Goal: Transaction & Acquisition: Purchase product/service

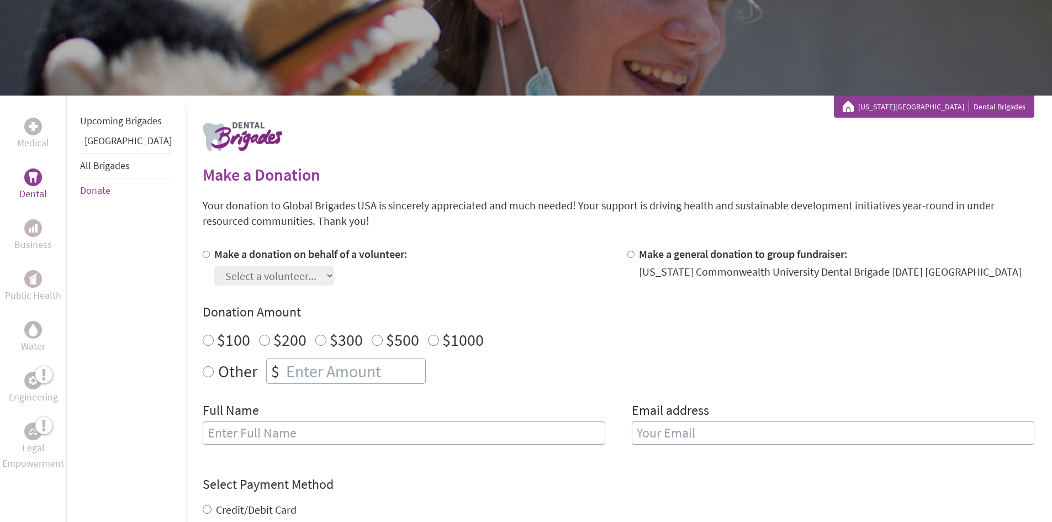
scroll to position [166, 0]
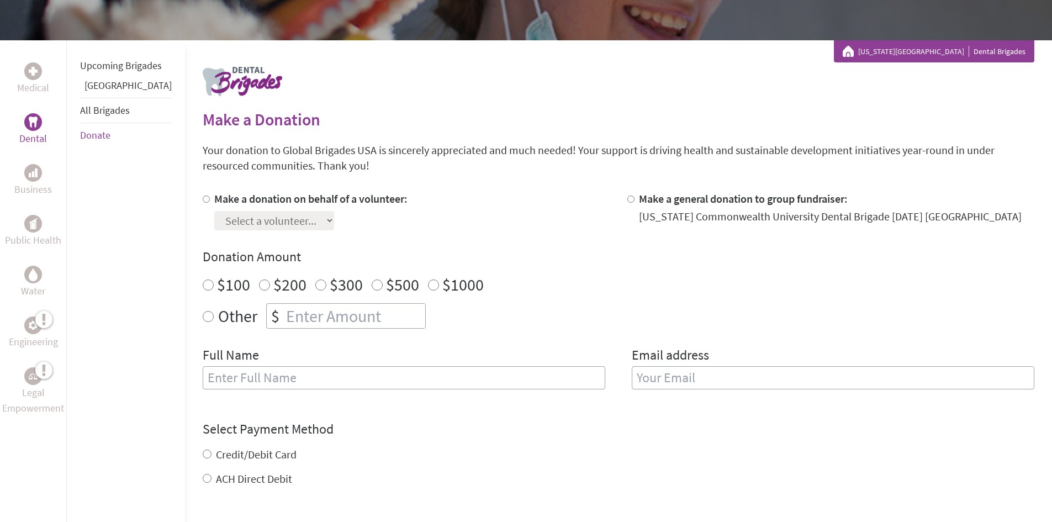
click at [218, 316] on label "Other" at bounding box center [237, 315] width 39 height 25
click at [214, 316] on input "Other" at bounding box center [208, 316] width 11 height 11
radio input "true"
click at [284, 316] on input "number" at bounding box center [354, 316] width 141 height 24
type input "25.00"
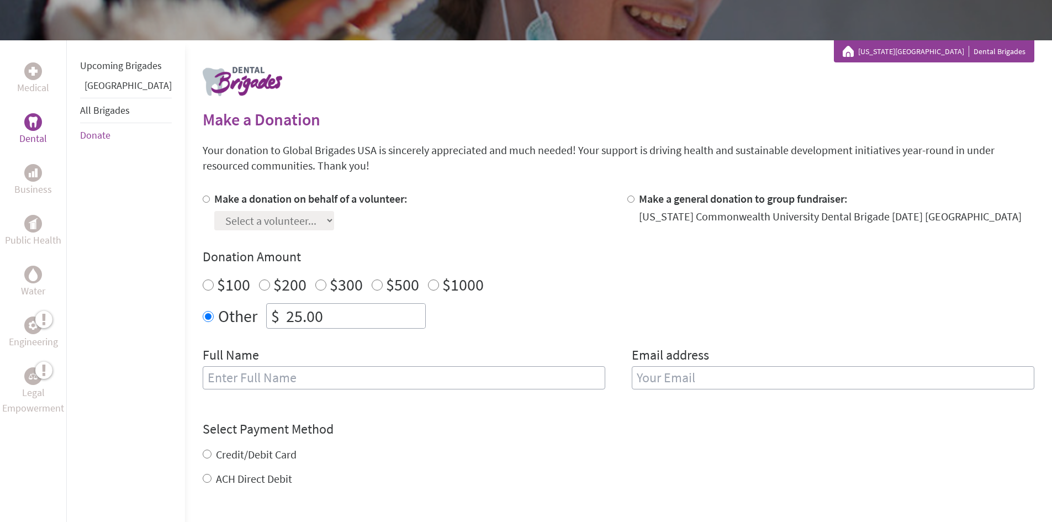
click at [613, 263] on h4 "Donation Amount" at bounding box center [619, 257] width 832 height 18
click at [398, 377] on input "text" at bounding box center [404, 377] width 403 height 23
type input "[PERSON_NAME] Orthodontics and [MEDICAL_DATA]"
click at [669, 377] on input "email" at bounding box center [833, 377] width 403 height 23
type input "p"
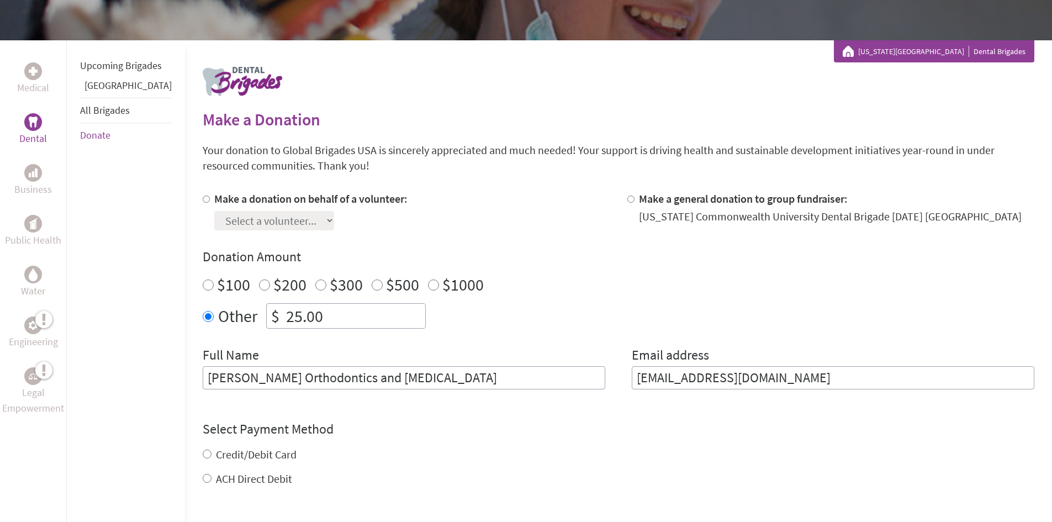
type input "[EMAIL_ADDRESS][DOMAIN_NAME]"
click at [607, 434] on div "Select Payment Method NOTE: American Express is not accepted. Please proceed no…" at bounding box center [619, 440] width 832 height 66
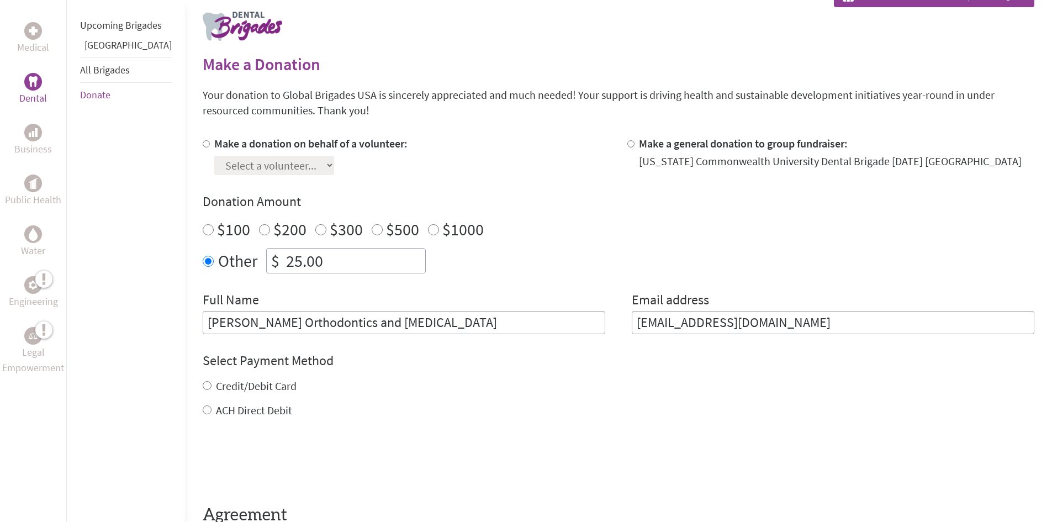
scroll to position [276, 0]
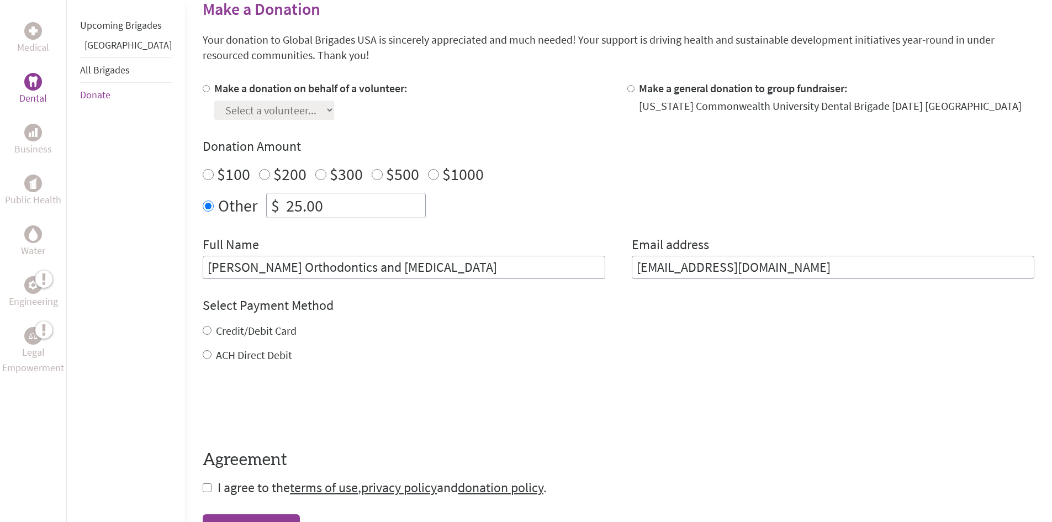
click at [236, 330] on label "Credit/Debit Card" at bounding box center [256, 331] width 81 height 14
click at [212, 330] on input "Credit/Debit Card" at bounding box center [207, 330] width 9 height 9
radio input "true"
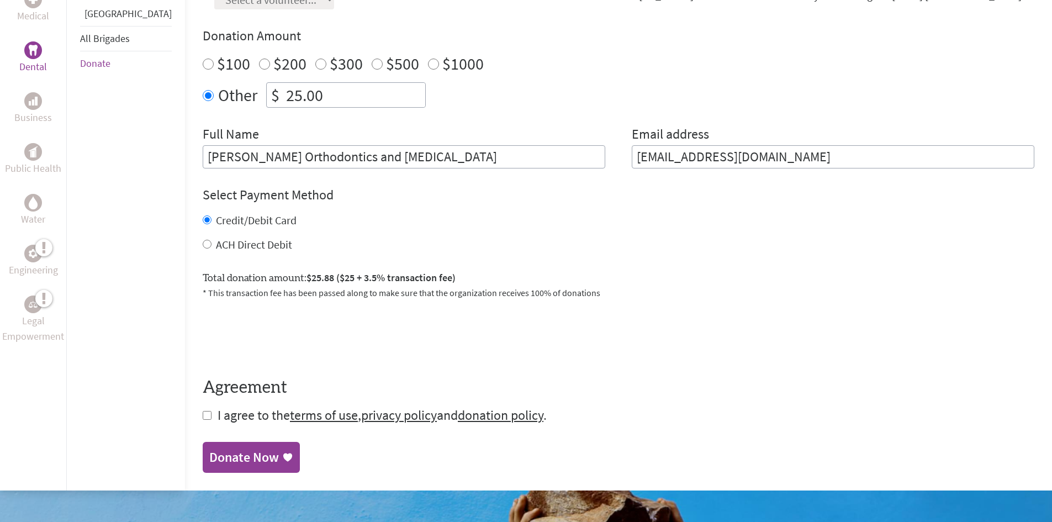
scroll to position [442, 0]
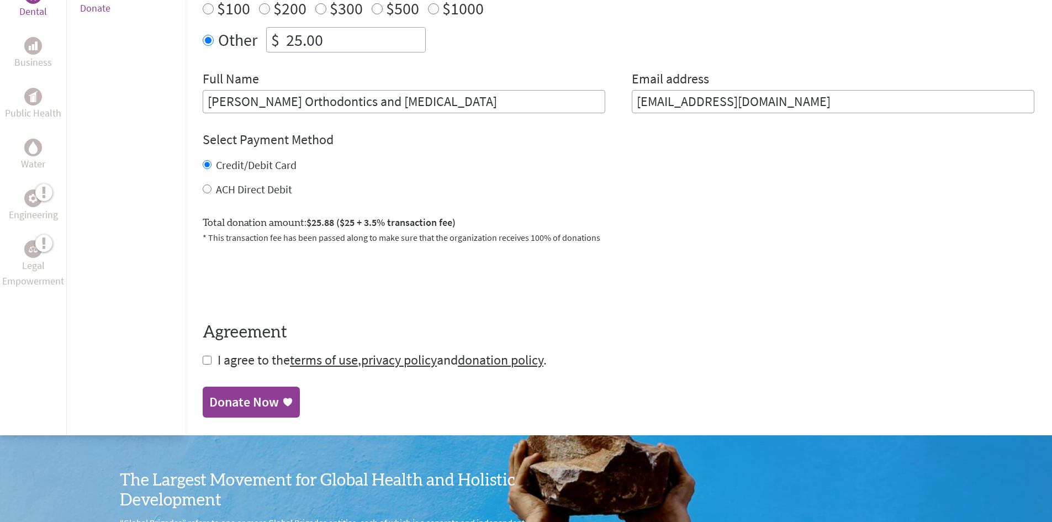
click at [203, 363] on input "checkbox" at bounding box center [207, 360] width 9 height 9
checkbox input "true"
drag, startPoint x: 239, startPoint y: 403, endPoint x: 622, endPoint y: 58, distance: 515.8
click at [239, 403] on div "Donate Now" at bounding box center [244, 402] width 70 height 18
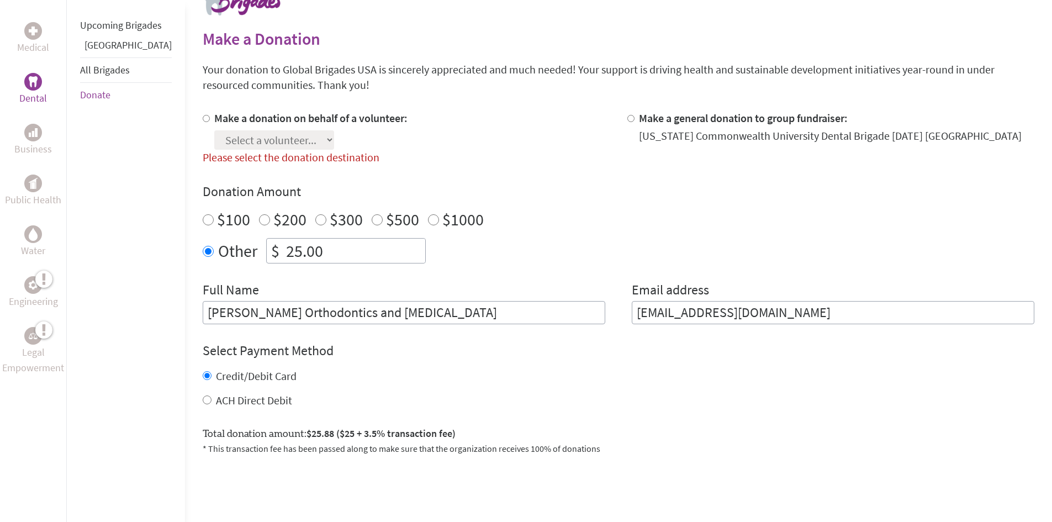
scroll to position [191, 0]
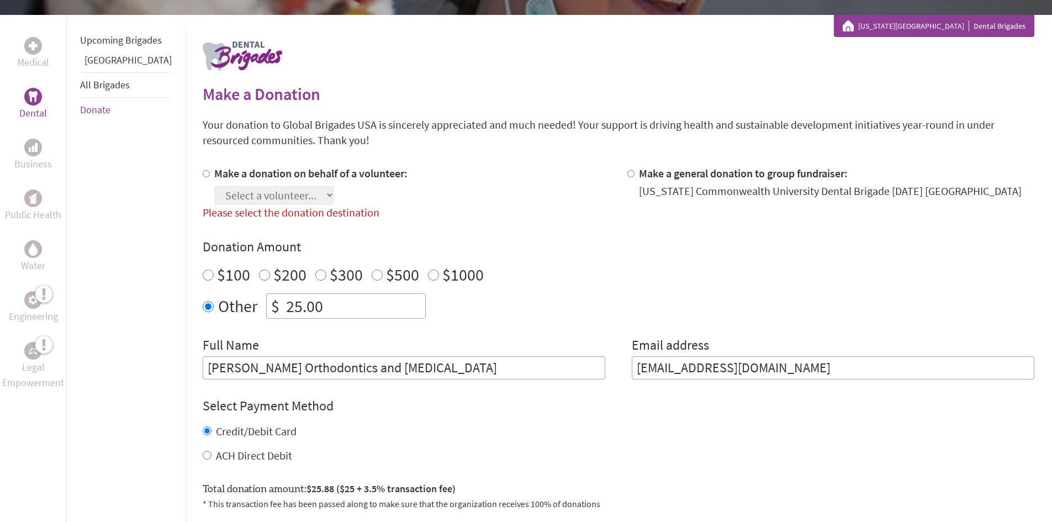
click at [214, 175] on label "Make a donation on behalf of a volunteer:" at bounding box center [310, 173] width 193 height 14
click at [204, 175] on input "Make a donation on behalf of a volunteer:" at bounding box center [206, 173] width 7 height 7
radio input "true"
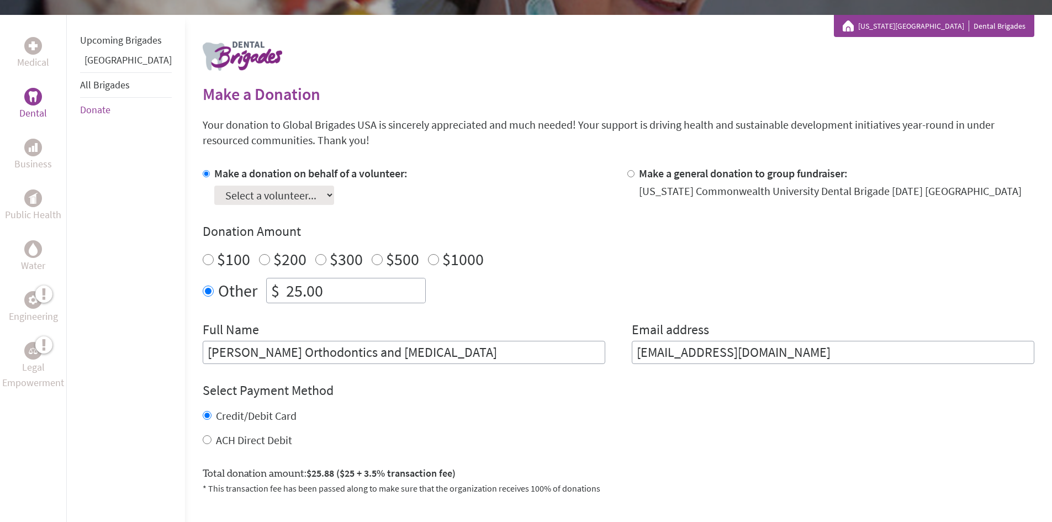
click at [271, 196] on select "Select a volunteer... [PERSON_NAME] [PERSON_NAME] [PERSON_NAME] [PERSON_NAME] […" at bounding box center [274, 195] width 120 height 19
select select "E9412278-47E4-11F0-B8AC-42010A400003"
click at [214, 186] on select "Select a volunteer... [PERSON_NAME] [PERSON_NAME] [PERSON_NAME] [PERSON_NAME] […" at bounding box center [274, 195] width 120 height 19
click at [499, 202] on div "Make a donation on behalf of a volunteer: Select a volunteer... [PERSON_NAME] […" at bounding box center [406, 185] width 407 height 39
click at [519, 221] on div "Make a donation on behalf of a volunteer: Select a volunteer... [PERSON_NAME] […" at bounding box center [619, 265] width 832 height 198
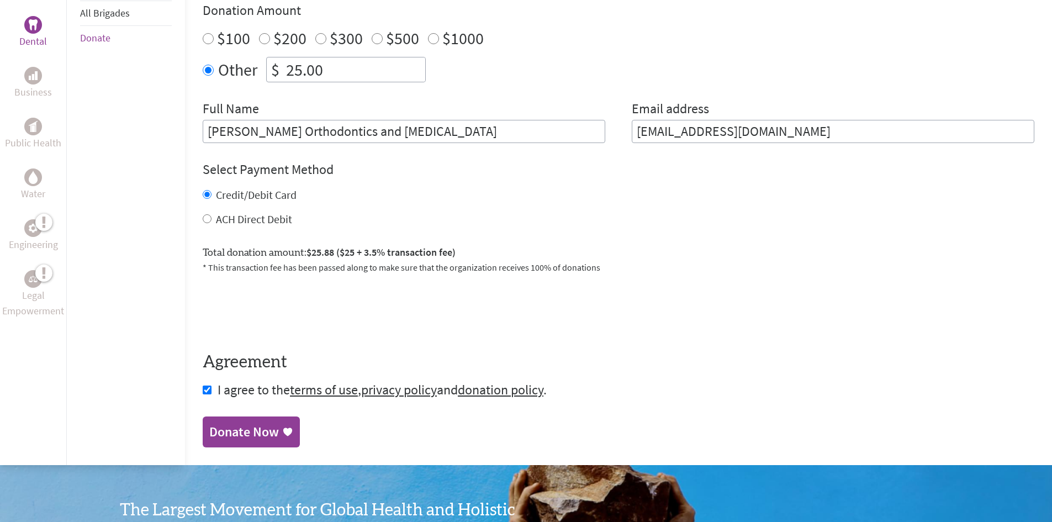
scroll to position [578, 0]
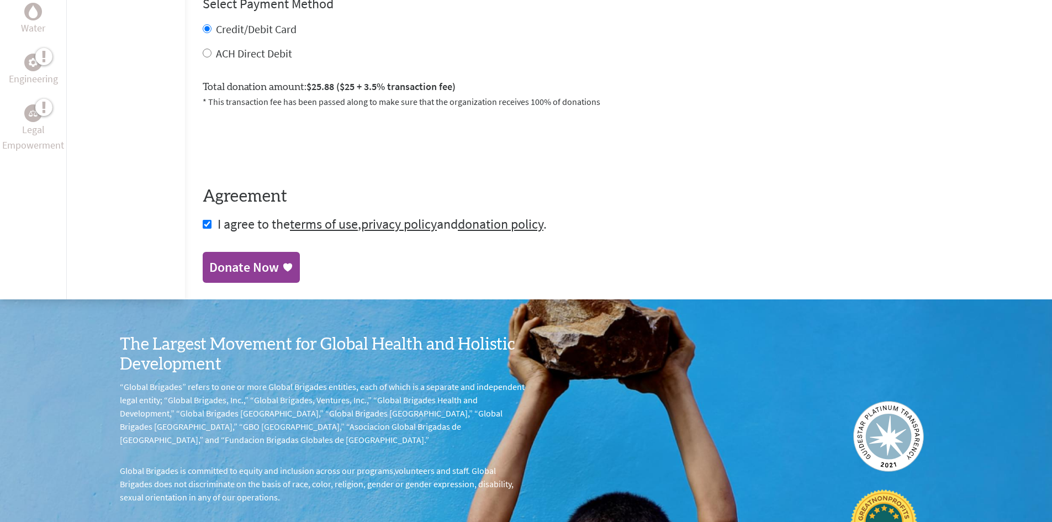
click at [238, 266] on div "Donate Now" at bounding box center [244, 267] width 70 height 18
